Goal: Information Seeking & Learning: Learn about a topic

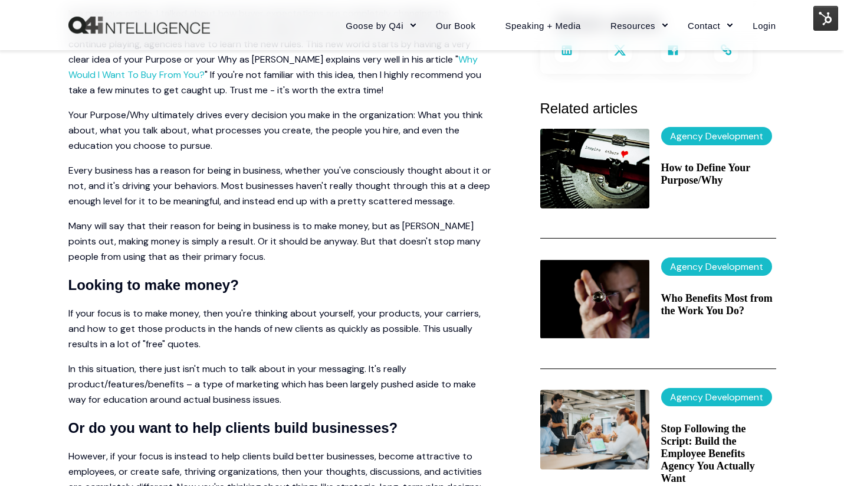
scroll to position [326, 0]
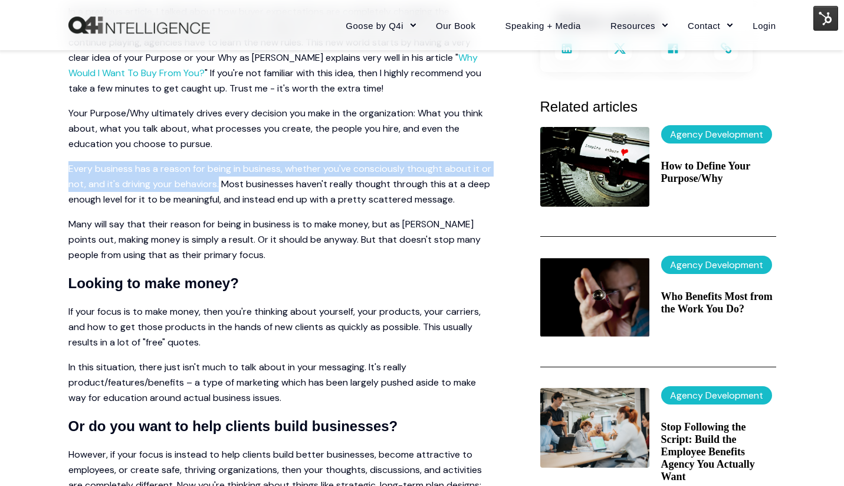
drag, startPoint x: 65, startPoint y: 167, endPoint x: 231, endPoint y: 187, distance: 167.0
copy p "Every business has a reason for being in business, whether you've consciously t…"
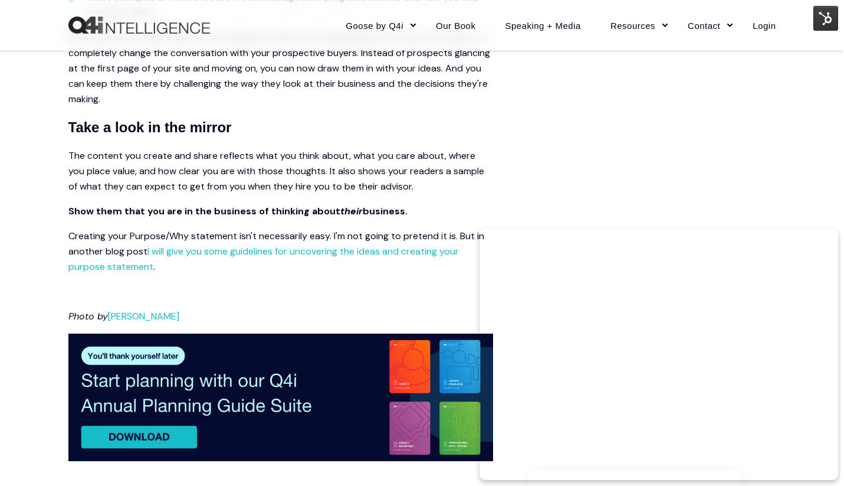
scroll to position [1069, 0]
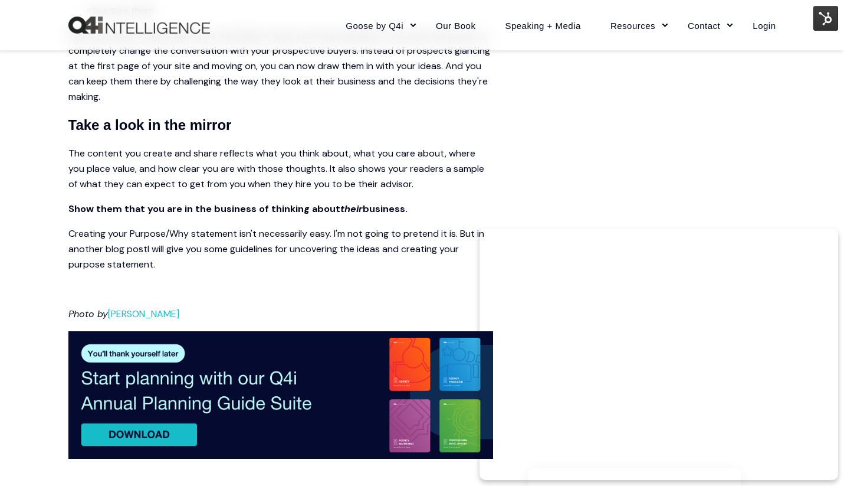
click at [225, 249] on link "I will give you some guidelines for uncovering the ideas and creating your purp…" at bounding box center [263, 257] width 391 height 28
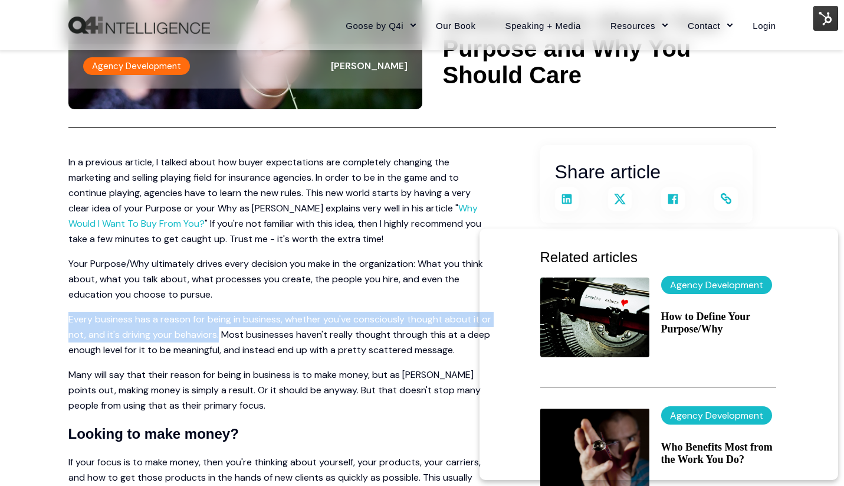
scroll to position [174, 0]
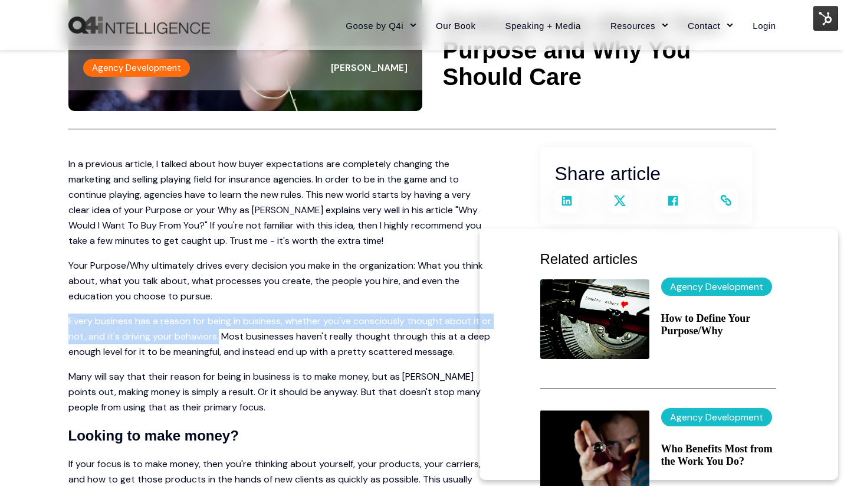
click at [435, 209] on link "Why Would I Want To Buy From You?" at bounding box center [273, 218] width 410 height 28
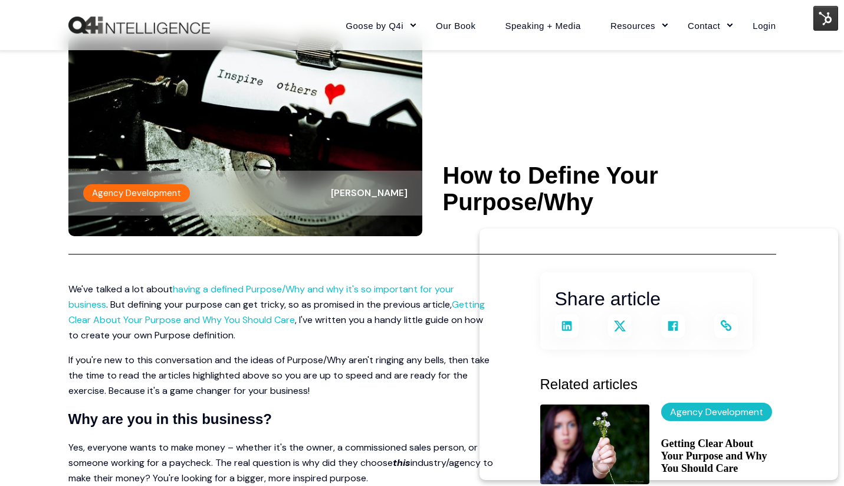
scroll to position [47, 0]
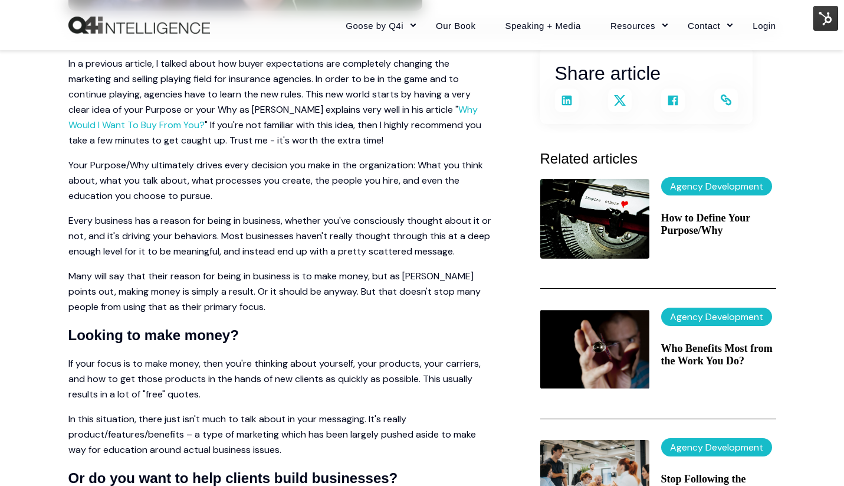
scroll to position [274, 0]
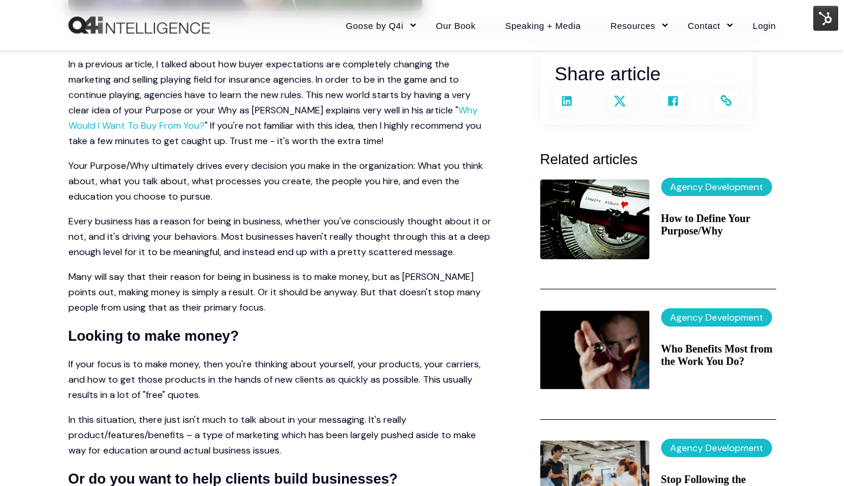
click at [73, 164] on p "Your Purpose/Why ultimately drives every decision you make in the organization:…" at bounding box center [280, 181] width 425 height 46
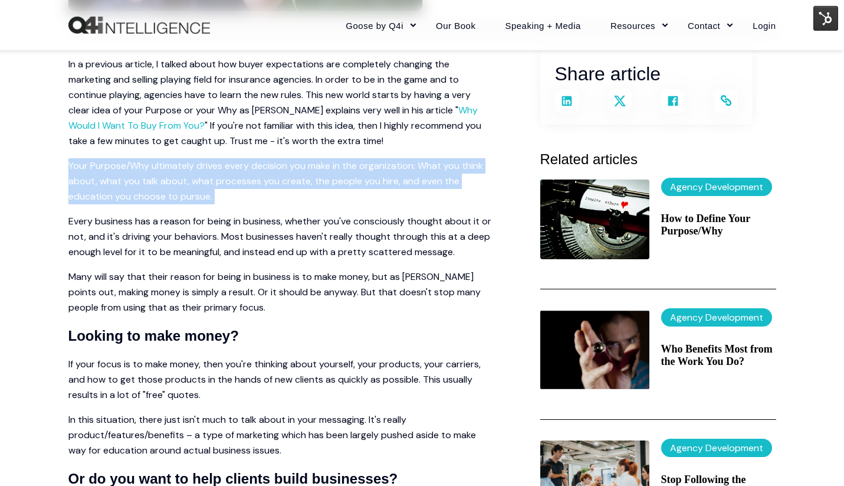
drag, startPoint x: 73, startPoint y: 164, endPoint x: 268, endPoint y: 197, distance: 198.1
click at [269, 197] on p "Your Purpose/Why ultimately drives every decision you make in the organization:…" at bounding box center [280, 181] width 425 height 46
copy span "Your Purpose/Why ultimately drives every decision you make in the organization:…"
